Goal: Answer question/provide support

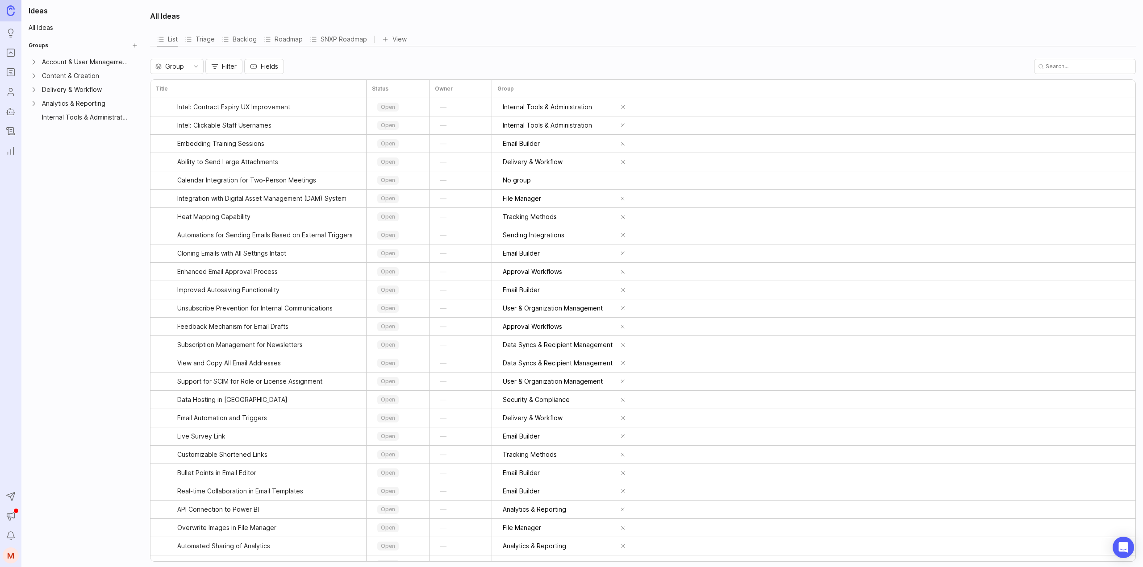
drag, startPoint x: 0, startPoint y: 0, endPoint x: 11, endPoint y: 75, distance: 75.3
click at [11, 75] on icon "Roadmaps" at bounding box center [11, 72] width 10 height 11
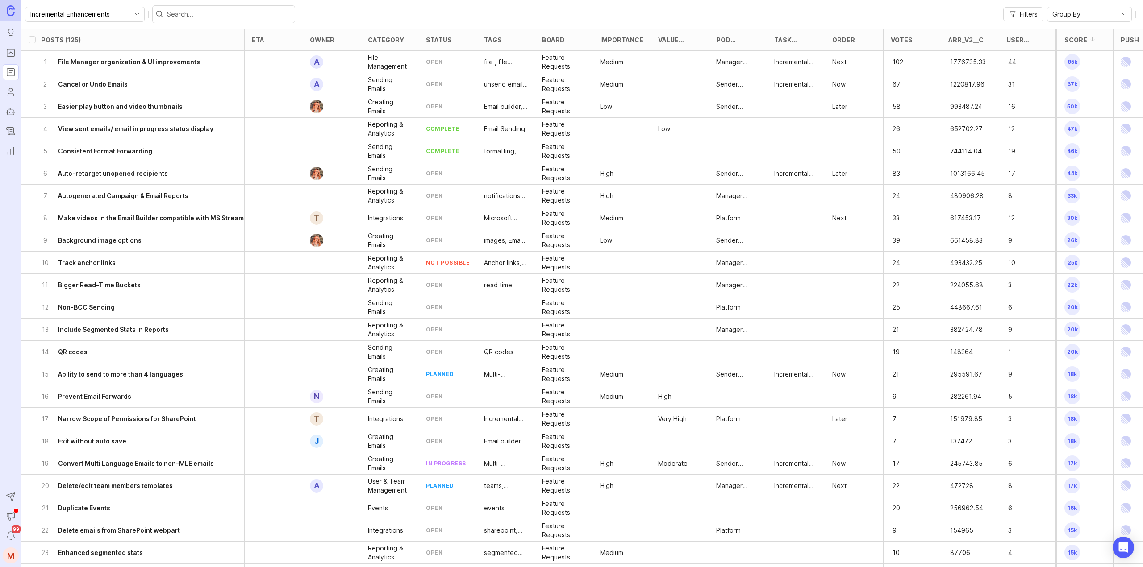
click at [181, 13] on input "text" at bounding box center [229, 14] width 124 height 10
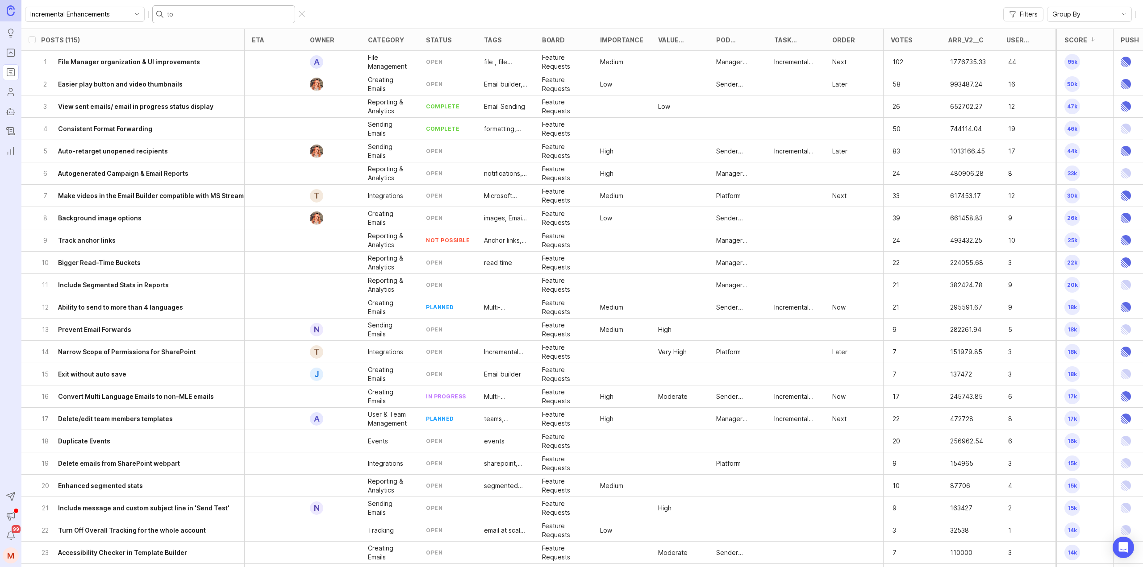
type input "to l"
checkbox input "true"
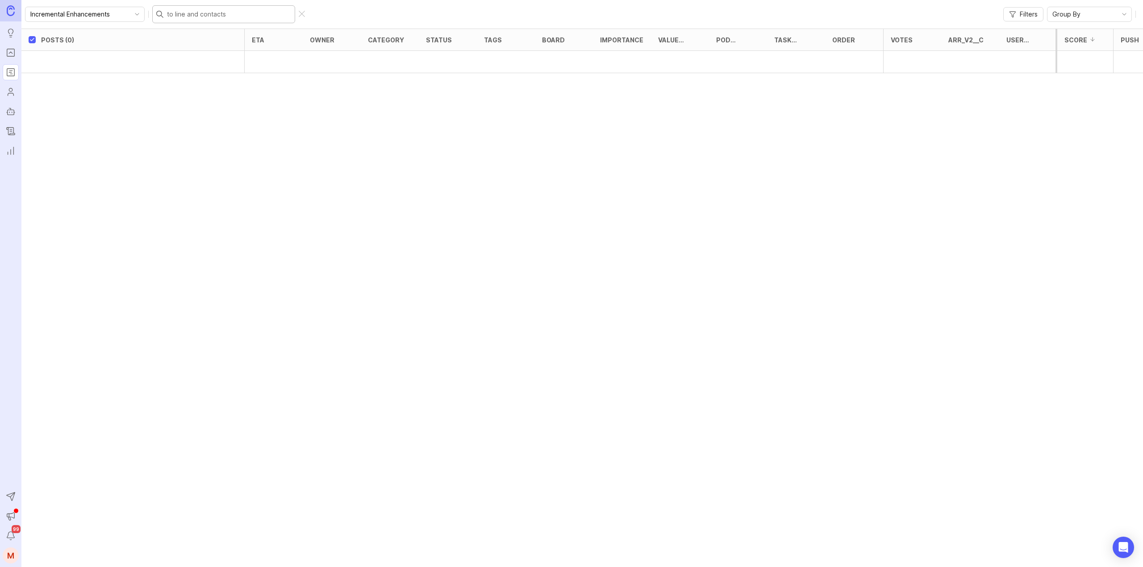
type input "to line and contacts"
click at [10, 53] on icon "Portal" at bounding box center [10, 53] width 3 height 2
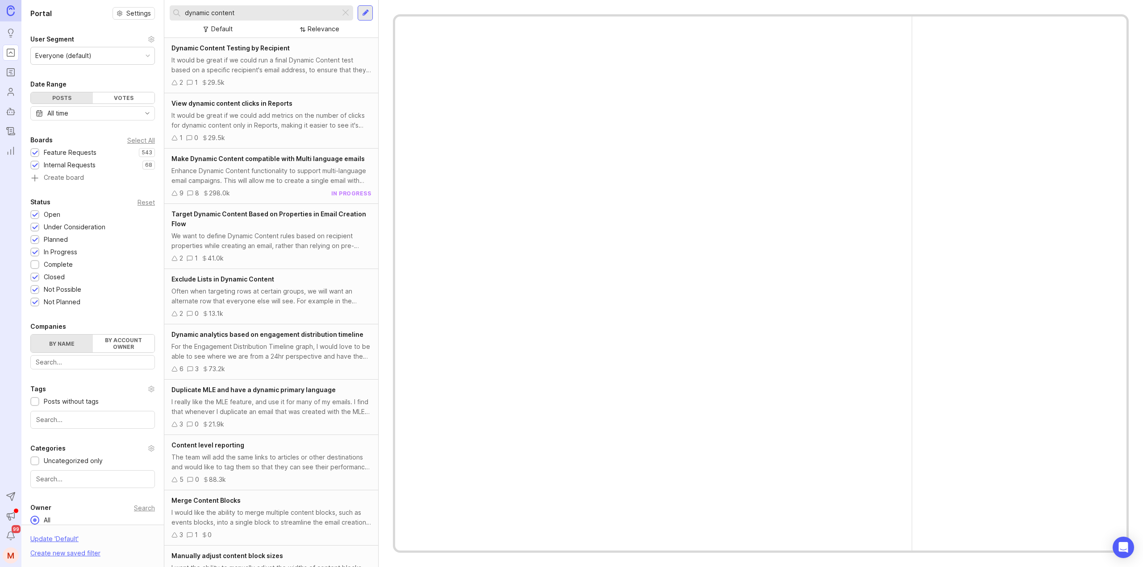
click at [239, 12] on input "dynamic content" at bounding box center [261, 13] width 152 height 10
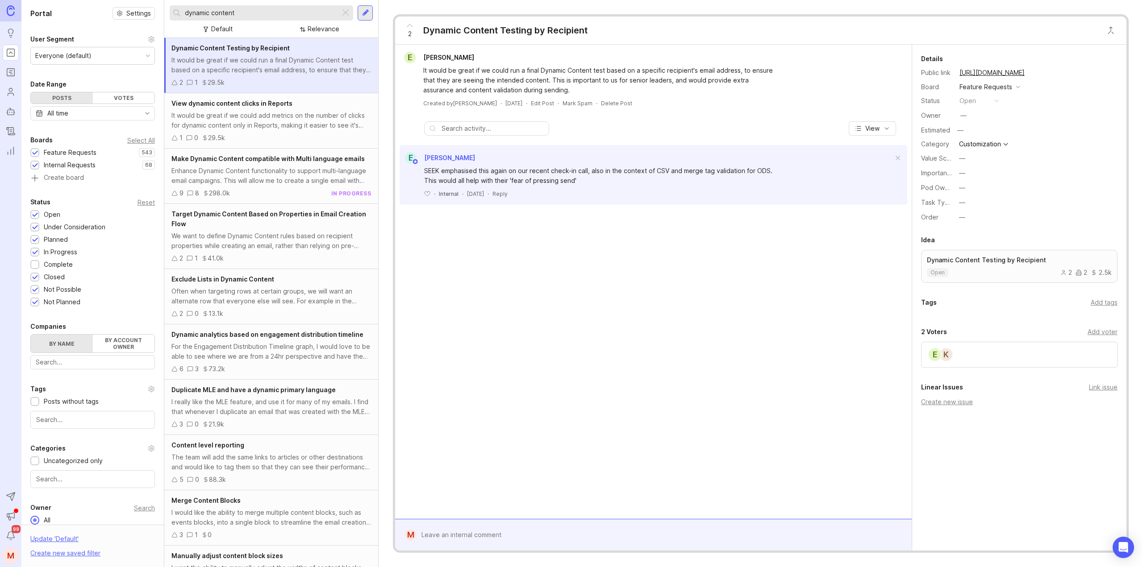
drag, startPoint x: 244, startPoint y: 11, endPoint x: 131, endPoint y: 16, distance: 113.0
click at [131, 16] on div "Portal Settings User Segment Everyone (default) Date Range Posts Votes All time…" at bounding box center [581, 283] width 1121 height 567
type input "to field"
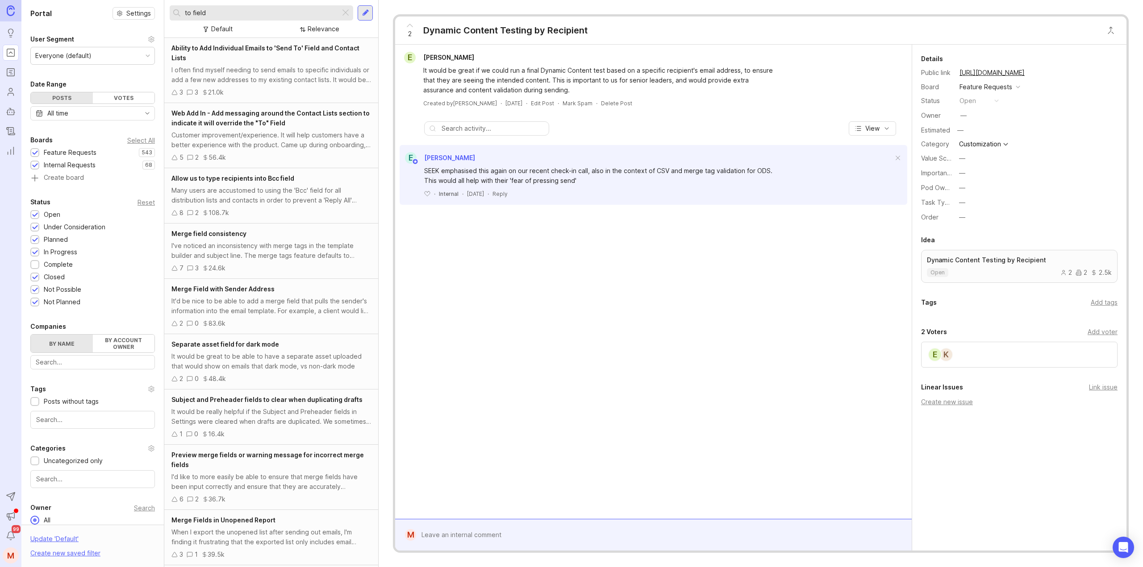
click at [271, 63] on div "Ability to Add Individual Emails to 'Send To' Field and Contact Lists I often f…" at bounding box center [271, 70] width 214 height 65
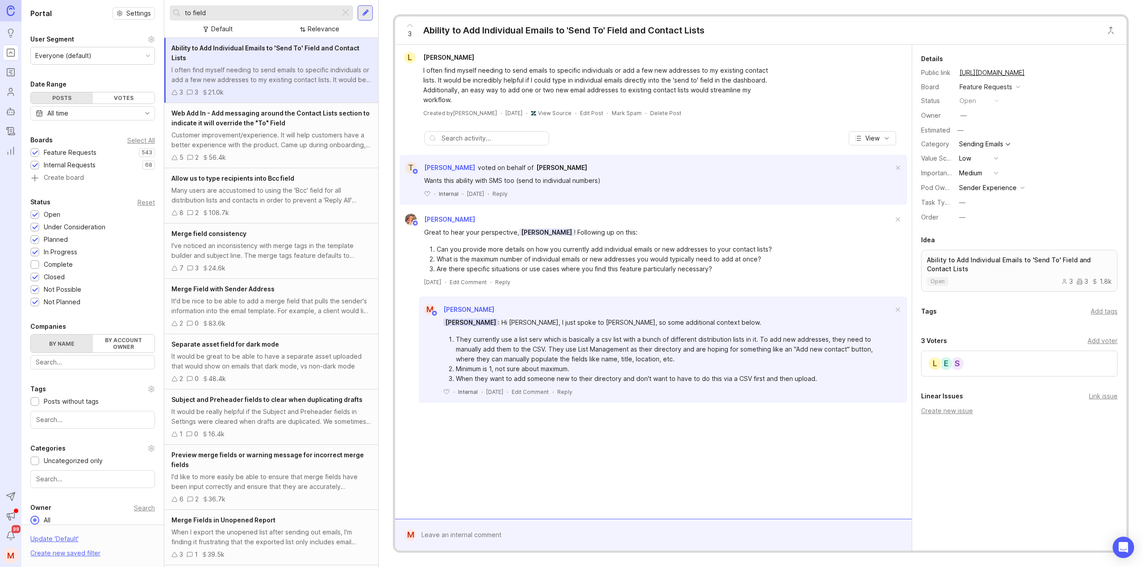
click at [1097, 342] on div "Add voter" at bounding box center [1102, 341] width 30 height 10
type input "[PERSON_NAME]"
click at [993, 397] on div "K S E L" at bounding box center [1019, 393] width 196 height 26
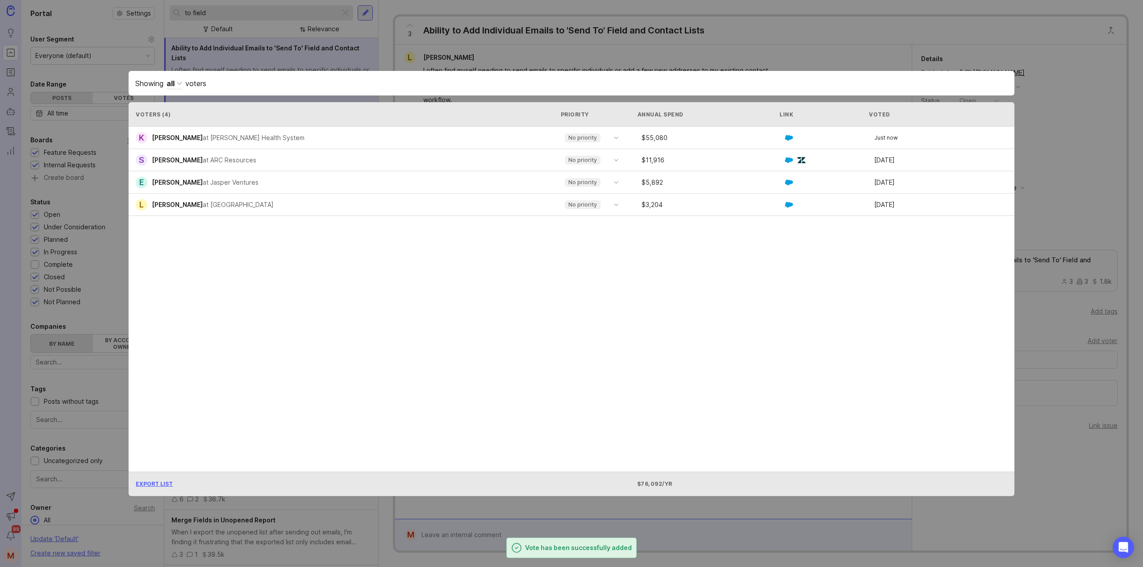
click at [586, 140] on p "No priority" at bounding box center [582, 137] width 29 height 7
click at [579, 169] on p "Important" at bounding box center [582, 168] width 26 height 7
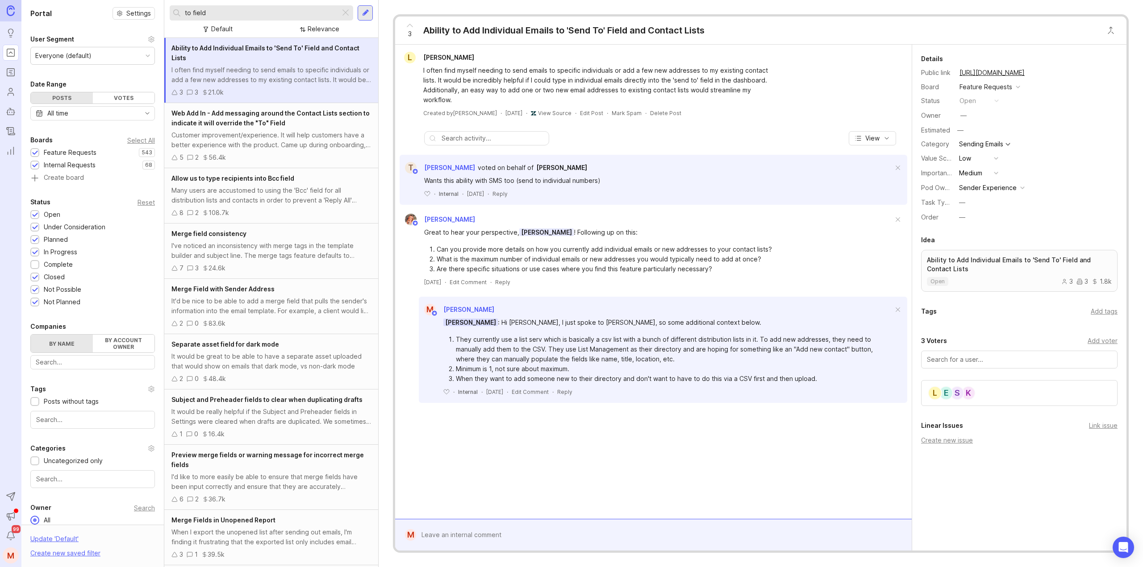
click at [1012, 73] on link "[URL][DOMAIN_NAME]" at bounding box center [992, 73] width 71 height 12
